Goal: Information Seeking & Learning: Find specific fact

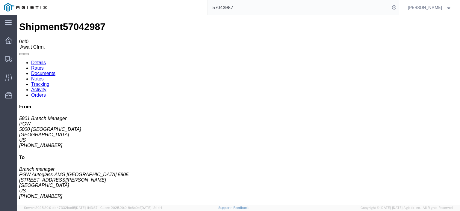
drag, startPoint x: 256, startPoint y: 4, endPoint x: 176, endPoint y: 3, distance: 80.6
click at [176, 3] on div "57042987" at bounding box center [225, 7] width 348 height 15
type input "57050494"
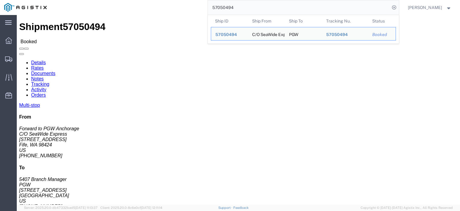
drag, startPoint x: 137, startPoint y: 70, endPoint x: 88, endPoint y: 72, distance: 48.9
click address "PGW (5407 Branch Manager) [STREET_ADDRESS] [PHONE_NUMBER] [EMAIL_ADDRESS][DOMAI…"
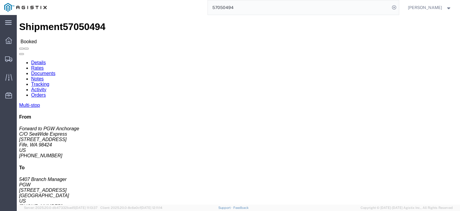
click address "PGW (5407 Branch Manager) [STREET_ADDRESS] [PHONE_NUMBER] [EMAIL_ADDRESS][DOMAI…"
copy address "[STREET_ADDRESS]"
drag, startPoint x: 56, startPoint y: 71, endPoint x: 8, endPoint y: 72, distance: 48.2
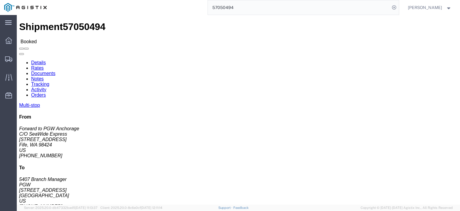
click address "C/O SeaWide Express (Forward to PGW Anchorage) SWE984 [STREET_ADDRESS] [PHONE_N…"
copy address "[STREET_ADDRESS]"
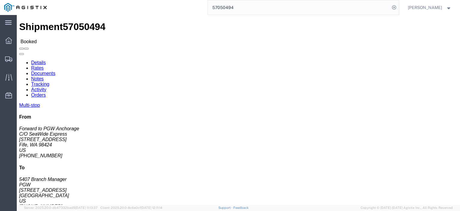
drag, startPoint x: 23, startPoint y: 64, endPoint x: 6, endPoint y: 57, distance: 18.0
click address "C/O SeaWide Express (Forward to PGW Anchorage) SWE984 [STREET_ADDRESS] [PHONE_N…"
copy address "C/O SeaWide Express (Forward to PGW Anchorage) SWE984"
drag, startPoint x: 36, startPoint y: 78, endPoint x: 2, endPoint y: 77, distance: 33.9
click div "Ship From C/O SeaWide Express (Forward to PGW Anchorage) SWE984 [STREET_ADDRESS…"
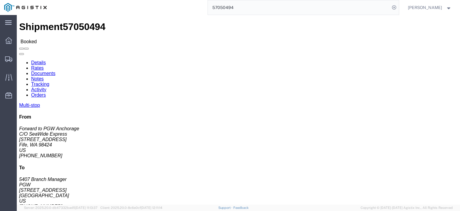
copy address "Fife, WA 98424"
drag, startPoint x: 57, startPoint y: 93, endPoint x: 0, endPoint y: 94, distance: 56.9
click div "Shipment Detail Multi-stop Ship From C/O SeaWide Express (Forward to PGW Anchor…"
drag, startPoint x: 61, startPoint y: 94, endPoint x: 2, endPoint y: 95, distance: 58.4
click div "Ship From C/O SeaWide Express (Forward to PGW Anchorage) SWE984 [STREET_ADDRESS…"
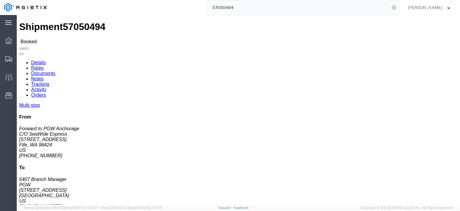
copy address "[EMAIL_ADDRESS][DOMAIN_NAME]"
drag, startPoint x: 31, startPoint y: 87, endPoint x: 6, endPoint y: 88, distance: 25.5
click div "Ship From C/O SeaWide Express (Forward to PGW Anchorage) SWE984 [STREET_ADDRESS…"
copy address "[PHONE_NUMBER]"
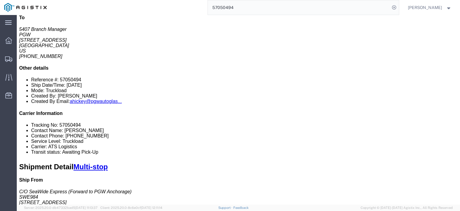
scroll to position [30, 0]
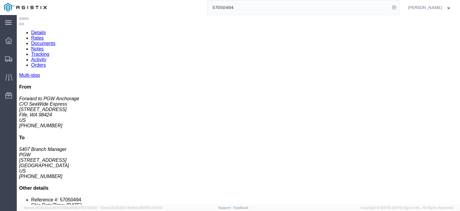
drag, startPoint x: 108, startPoint y: 147, endPoint x: 64, endPoint y: 148, distance: 44.3
click td "PGW [STREET_ADDRESS]"
copy div "[STREET_ADDRESS]"
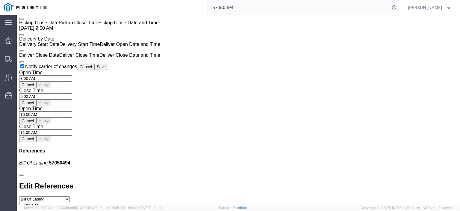
scroll to position [449, 0]
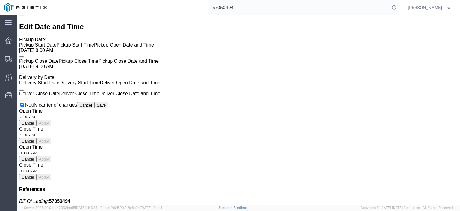
click link "Rates"
